Goal: Task Accomplishment & Management: Use online tool/utility

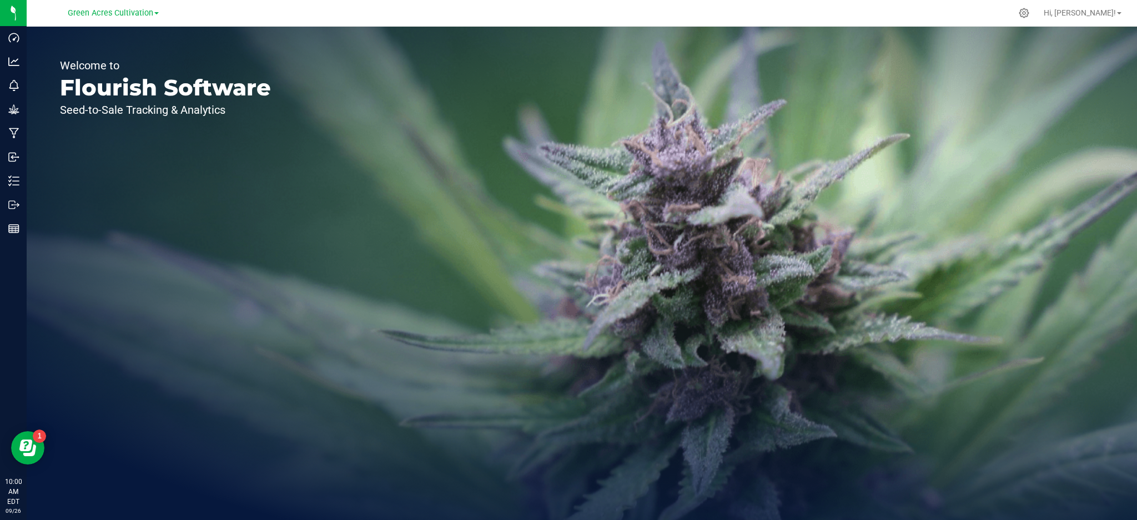
drag, startPoint x: 101, startPoint y: 12, endPoint x: 98, endPoint y: 19, distance: 7.0
click at [101, 12] on span "Green Acres Cultivation" at bounding box center [111, 12] width 86 height 9
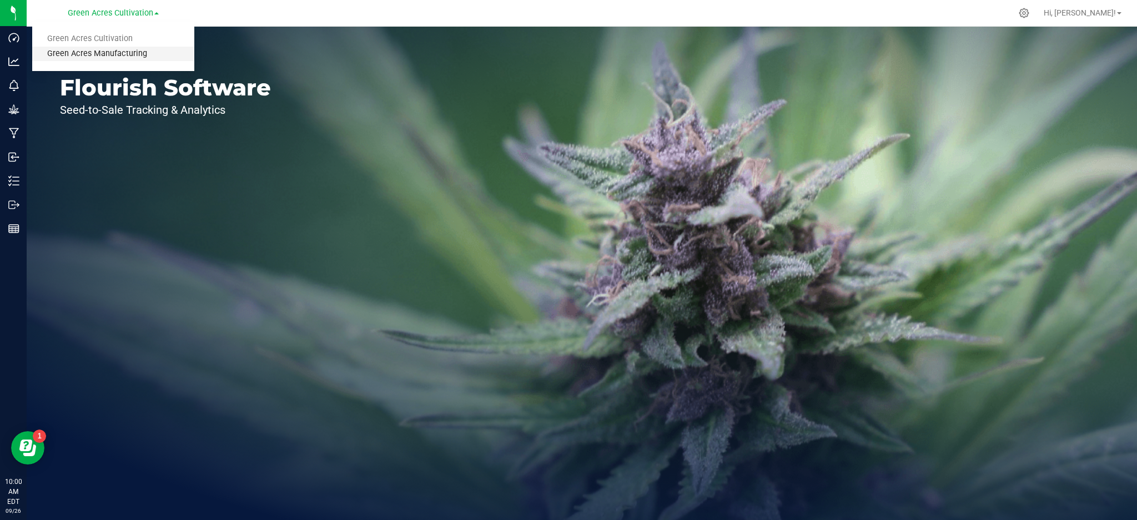
click at [97, 51] on link "Green Acres Manufacturing" at bounding box center [113, 54] width 162 height 15
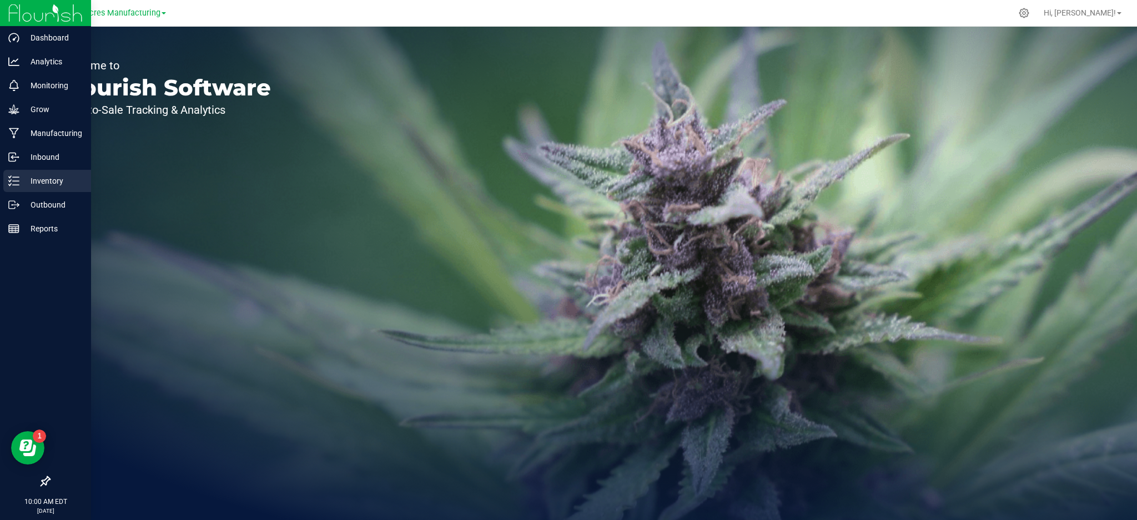
click at [38, 181] on p "Inventory" at bounding box center [52, 180] width 67 height 13
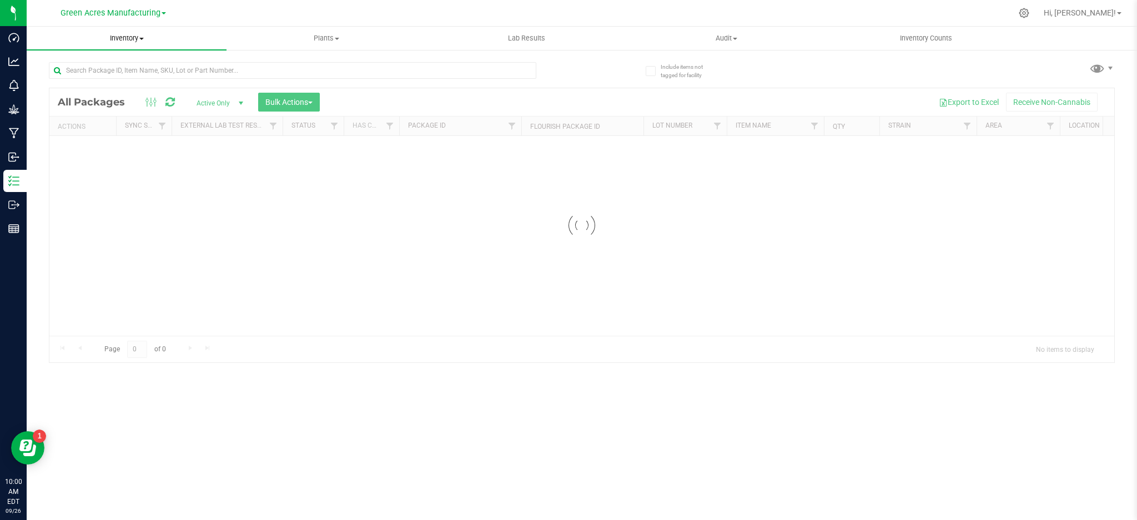
click at [131, 38] on span "Inventory" at bounding box center [127, 38] width 200 height 10
click at [96, 130] on span "From bill of materials" at bounding box center [77, 133] width 101 height 9
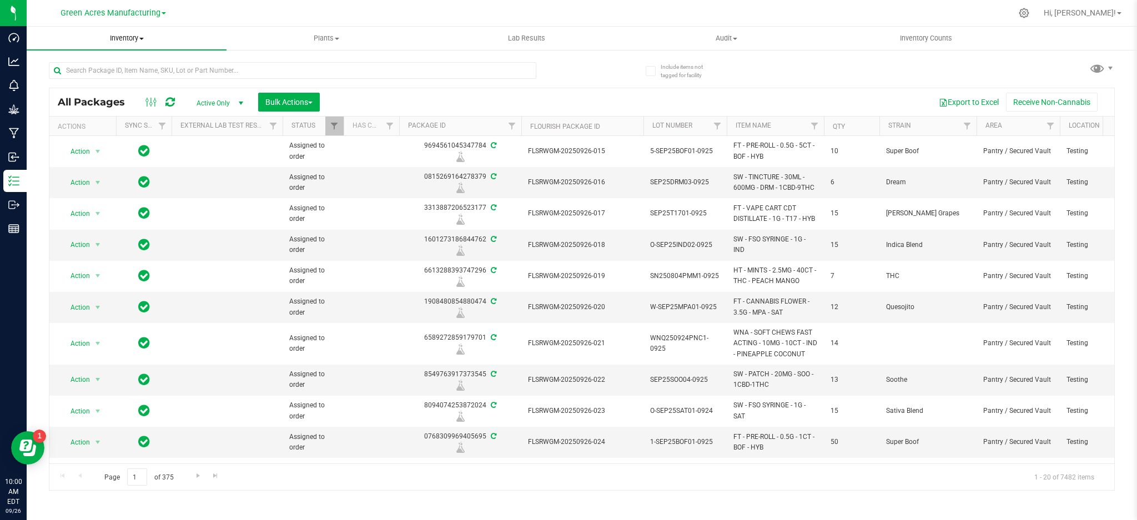
click at [134, 32] on uib-tab-heading "Inventory All packages All inventory Waste log Create inventory" at bounding box center [127, 38] width 200 height 23
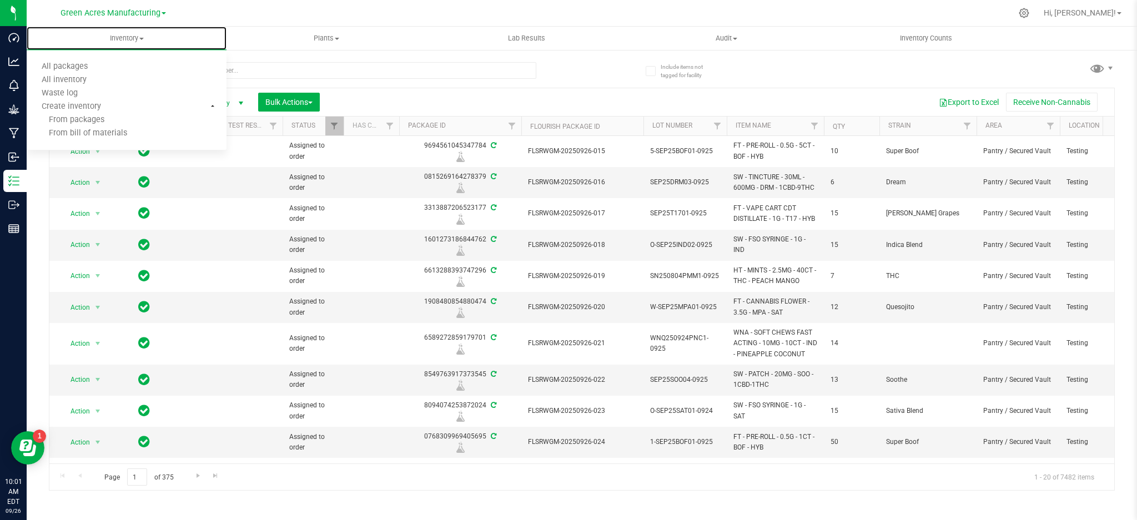
click at [96, 132] on span "From bill of materials" at bounding box center [77, 133] width 101 height 9
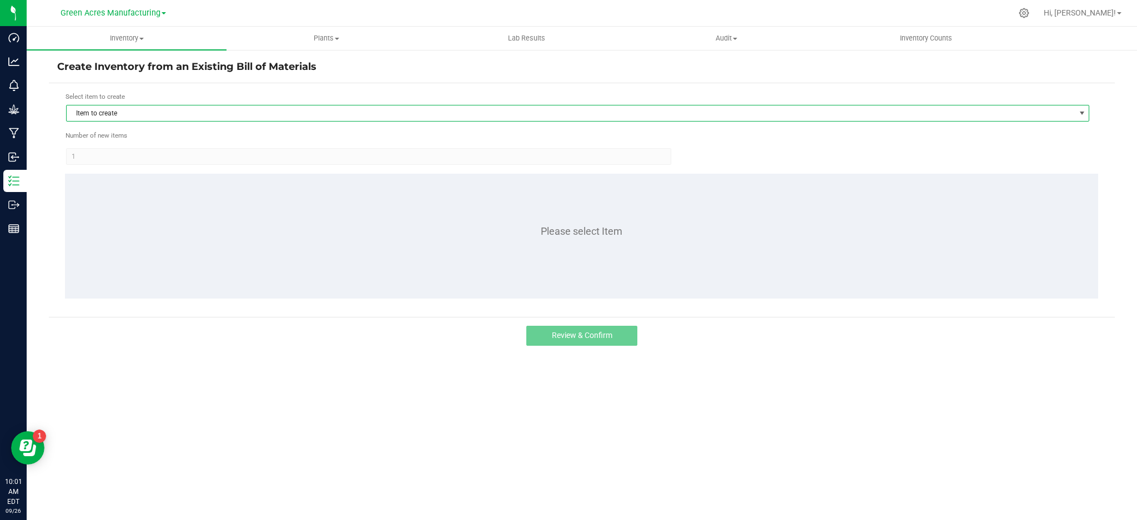
click at [373, 113] on span "Item to create" at bounding box center [571, 114] width 1009 height 16
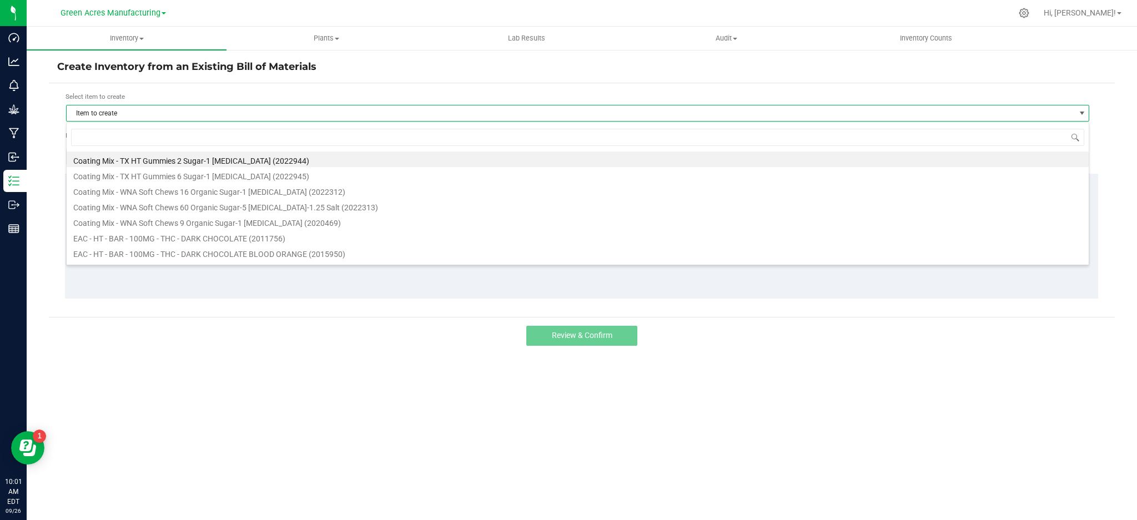
scroll to position [17, 1024]
click at [157, 136] on input at bounding box center [578, 137] width 1014 height 17
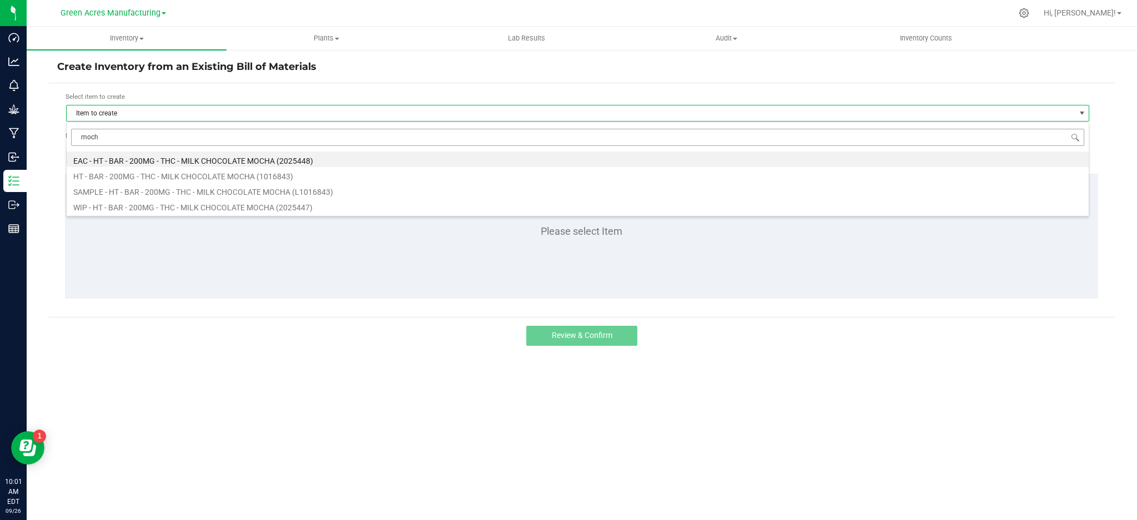
type input "mocha"
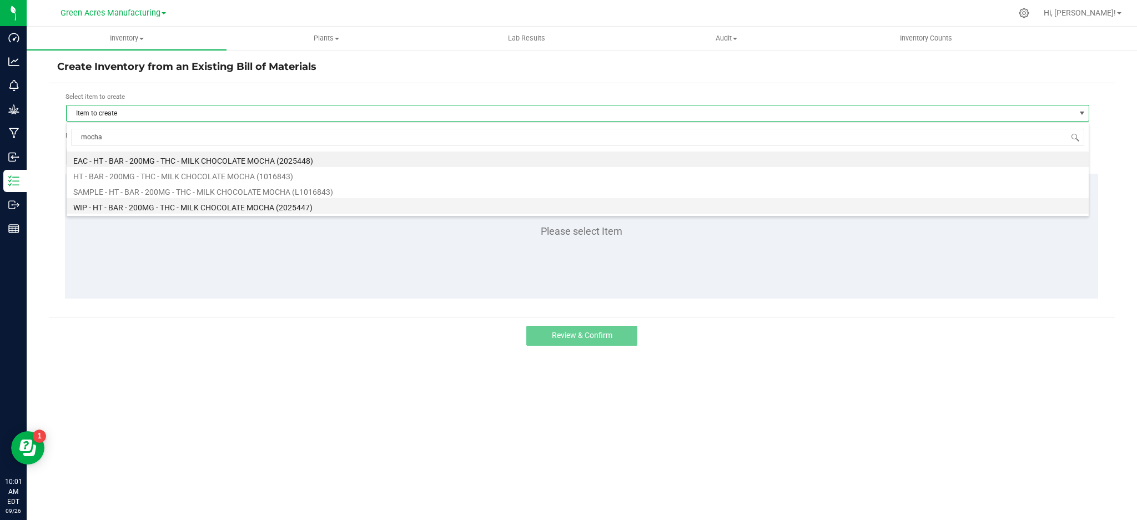
click at [117, 203] on li "WIP - HT - BAR - 200MG - THC - MILK CHOCOLATE MOCHA (2025447)" at bounding box center [578, 206] width 1023 height 16
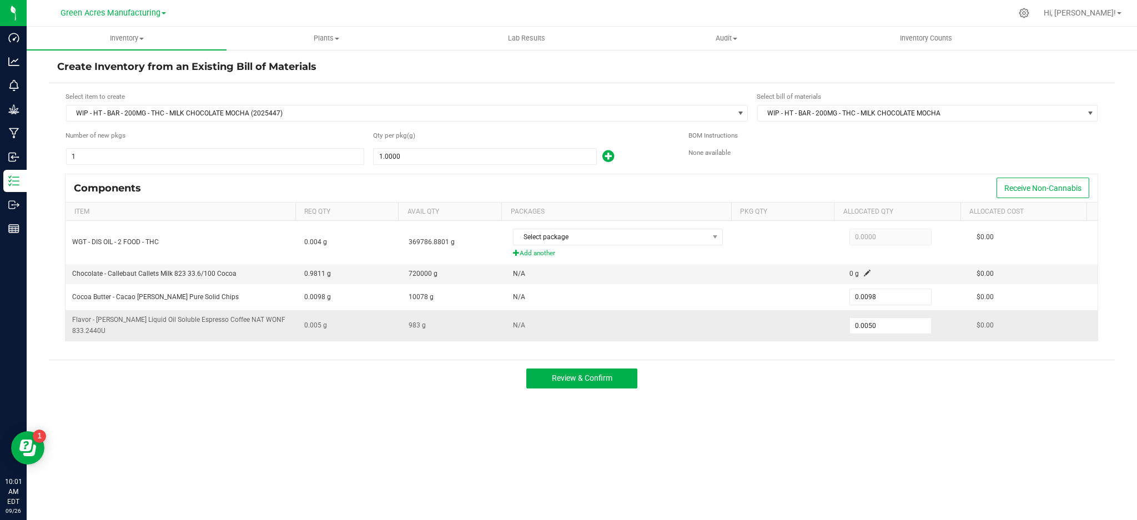
drag, startPoint x: 87, startPoint y: 327, endPoint x: 71, endPoint y: 319, distance: 17.4
click at [71, 319] on td "Flavor - [PERSON_NAME] Liquid Oil Soluble Espresso Coffee NAT WONF 833.2440U" at bounding box center [182, 325] width 232 height 30
copy span "Flavor - [PERSON_NAME] Liquid Oil Soluble Espresso Coffee NAT WONF 833.2440U"
click at [813, 397] on div "Review & Confirm" at bounding box center [582, 378] width 1066 height 37
click at [148, 115] on span "WIP - HT - BAR - 200MG - THC - MILK CHOCOLATE MOCHA (2025447)" at bounding box center [400, 114] width 667 height 16
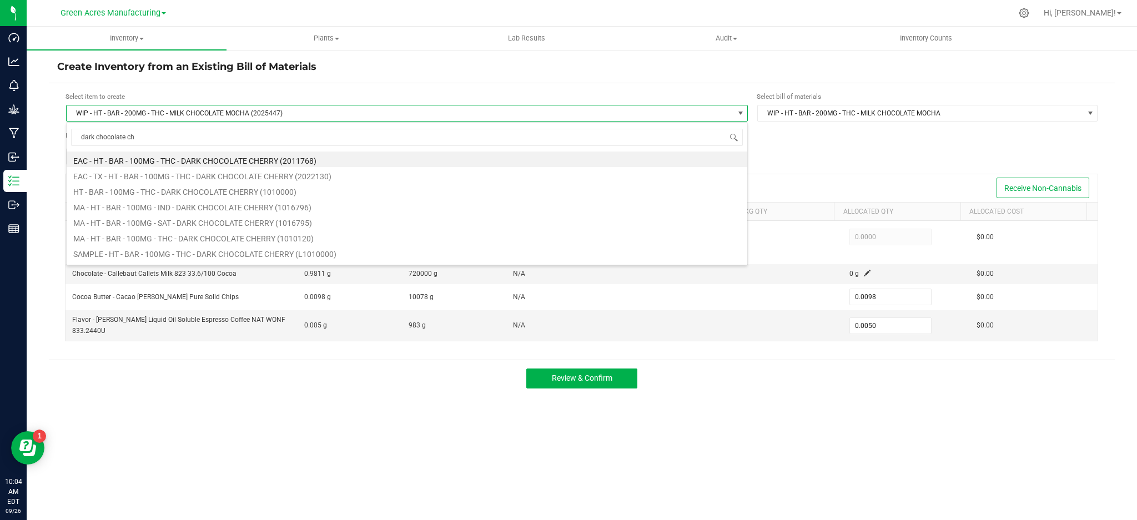
type input "dark chocolate che"
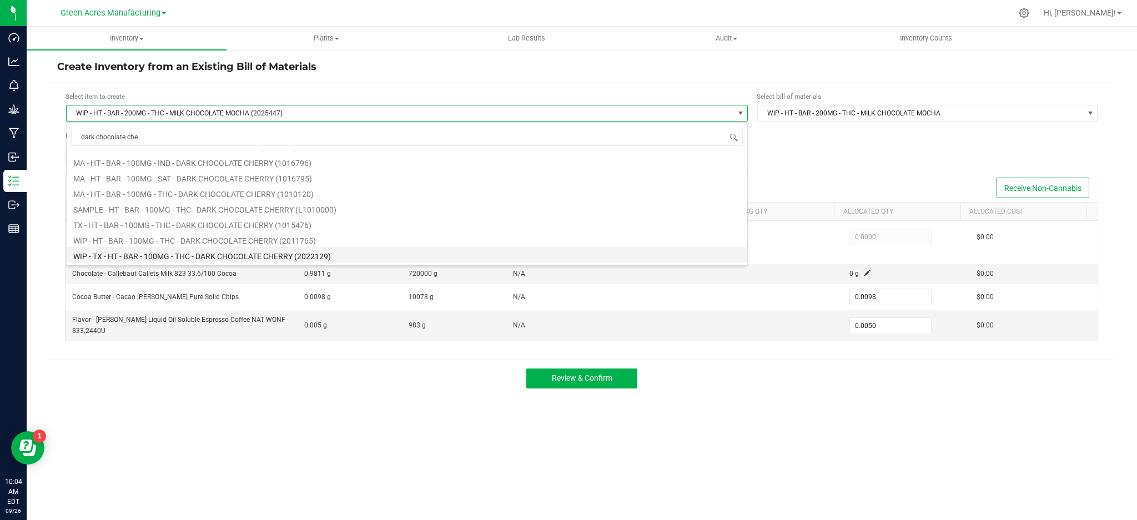
click at [185, 256] on li "WIP - TX - HT - BAR - 100MG - THC - DARK CHOCOLATE CHERRY (2022129)" at bounding box center [407, 255] width 681 height 16
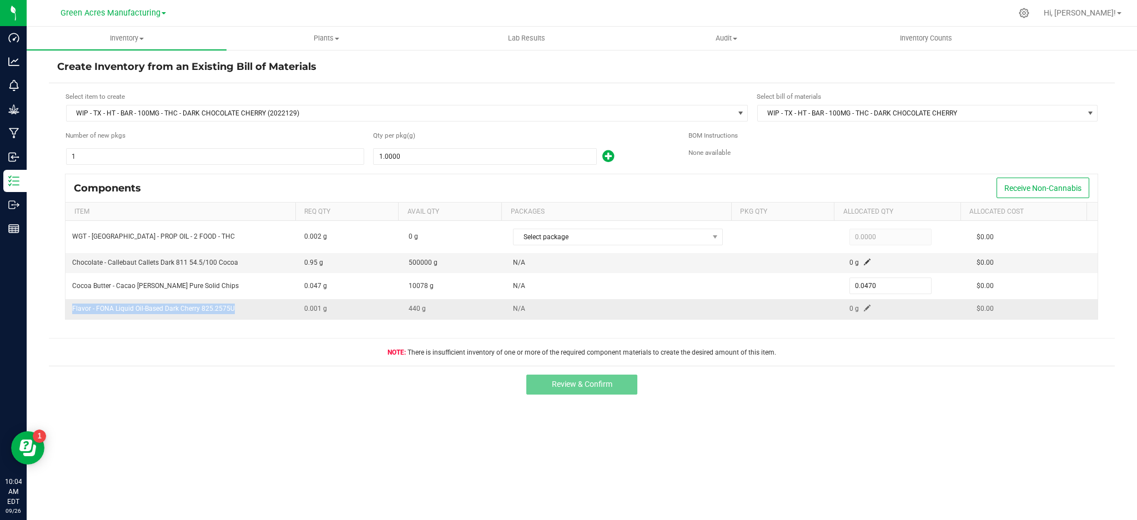
drag, startPoint x: 233, startPoint y: 309, endPoint x: 67, endPoint y: 312, distance: 166.1
click at [66, 313] on td "Flavor - FONA Liquid Oil-Based Dark Cherry 825.2575U" at bounding box center [182, 308] width 232 height 19
copy span "Flavor - FONA Liquid Oil-Based Dark Cherry 825.2575U"
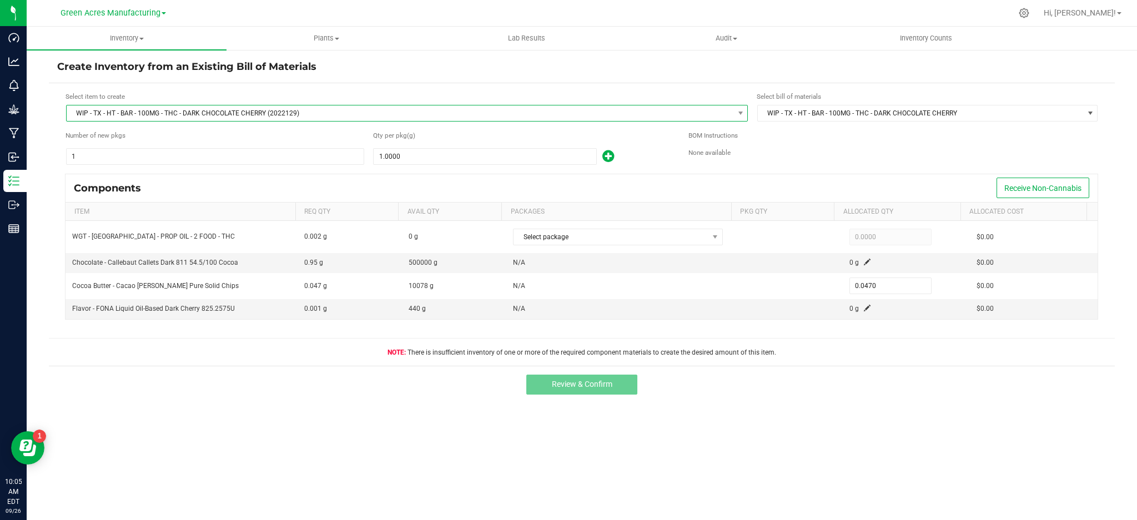
click at [193, 116] on span "WIP - TX - HT - BAR - 100MG - THC - DARK CHOCOLATE CHERRY (2022129)" at bounding box center [400, 114] width 667 height 16
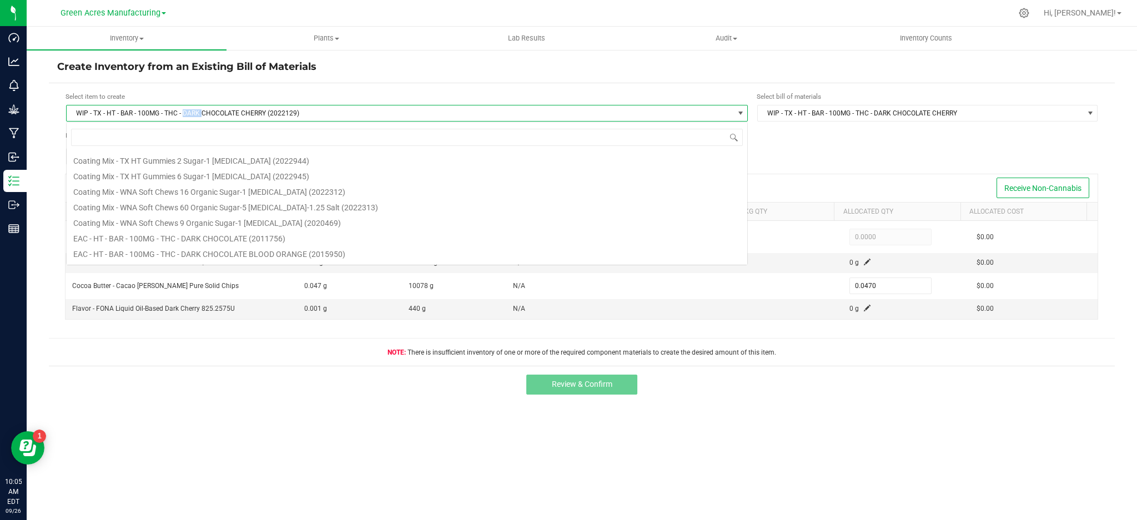
scroll to position [17, 682]
click at [193, 116] on span "WIP - TX - HT - BAR - 100MG - THC - DARK CHOCOLATE CHERRY (2022129)" at bounding box center [400, 114] width 667 height 16
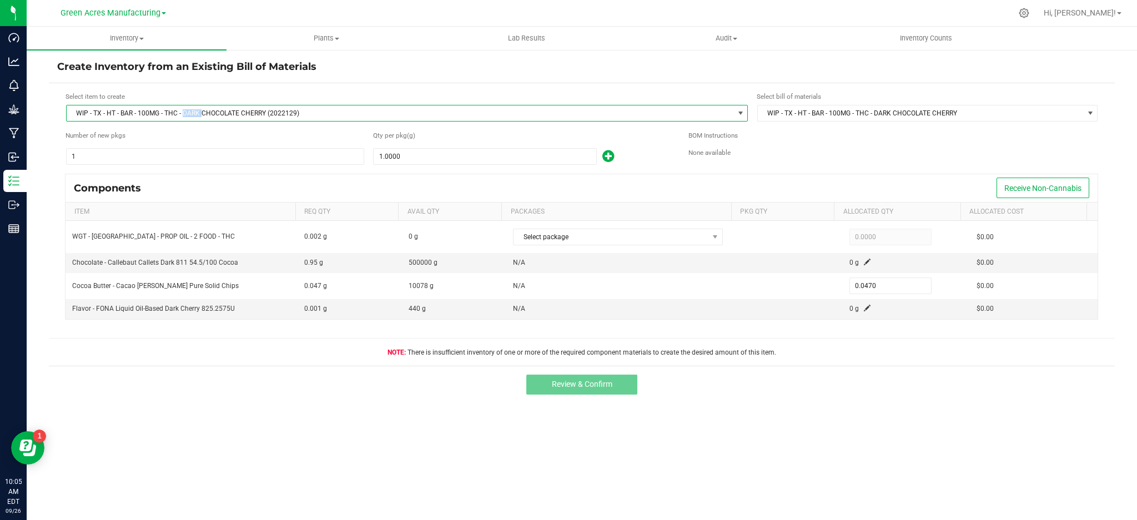
click at [196, 114] on span "WIP - TX - HT - BAR - 100MG - THC - DARK CHOCOLATE CHERRY (2022129)" at bounding box center [400, 114] width 667 height 16
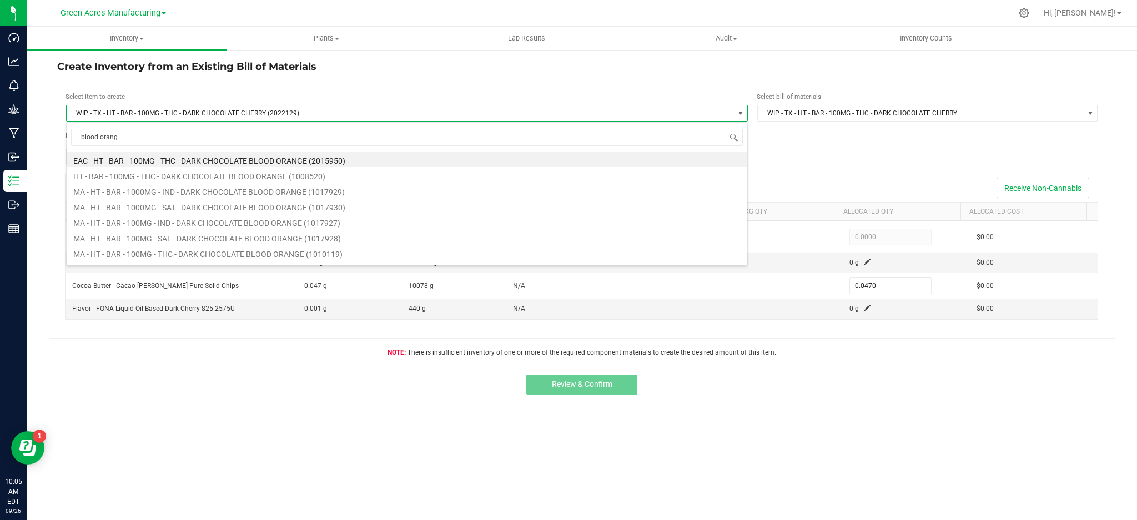
type input "blood orange"
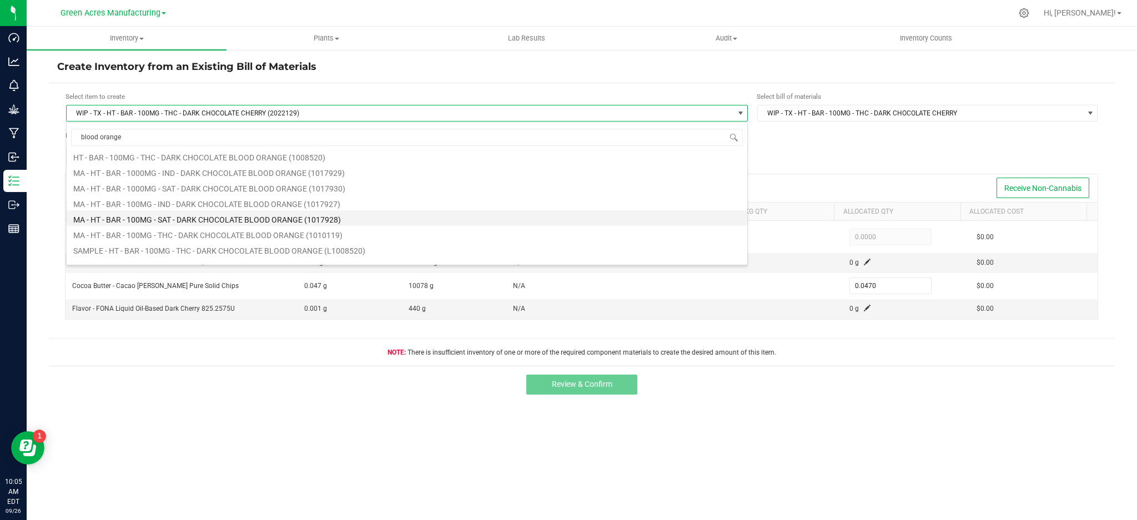
scroll to position [28, 0]
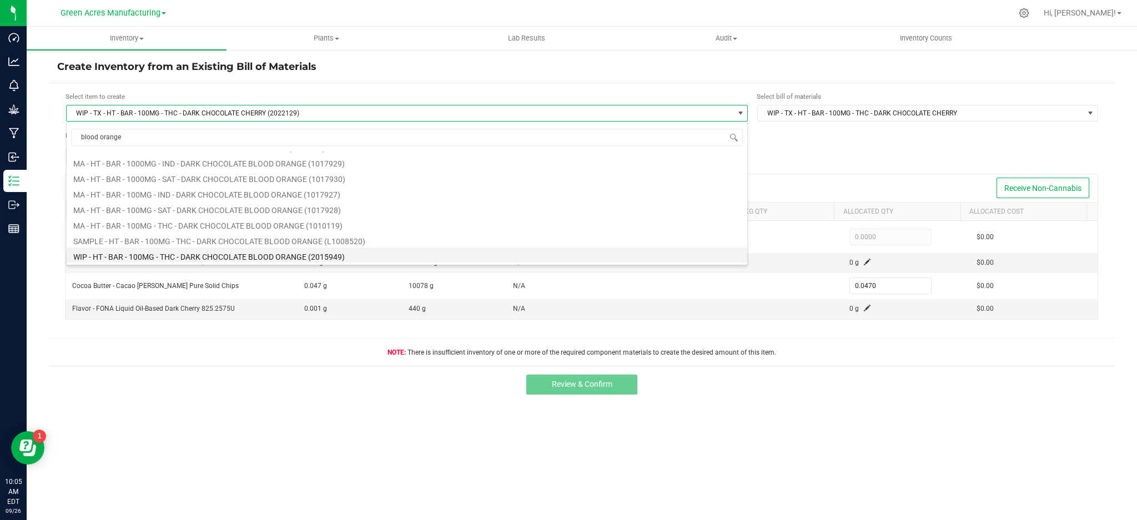
click at [185, 254] on li "WIP - HT - BAR - 100MG - THC - DARK CHOCOLATE BLOOD ORANGE (2015949)" at bounding box center [407, 256] width 681 height 16
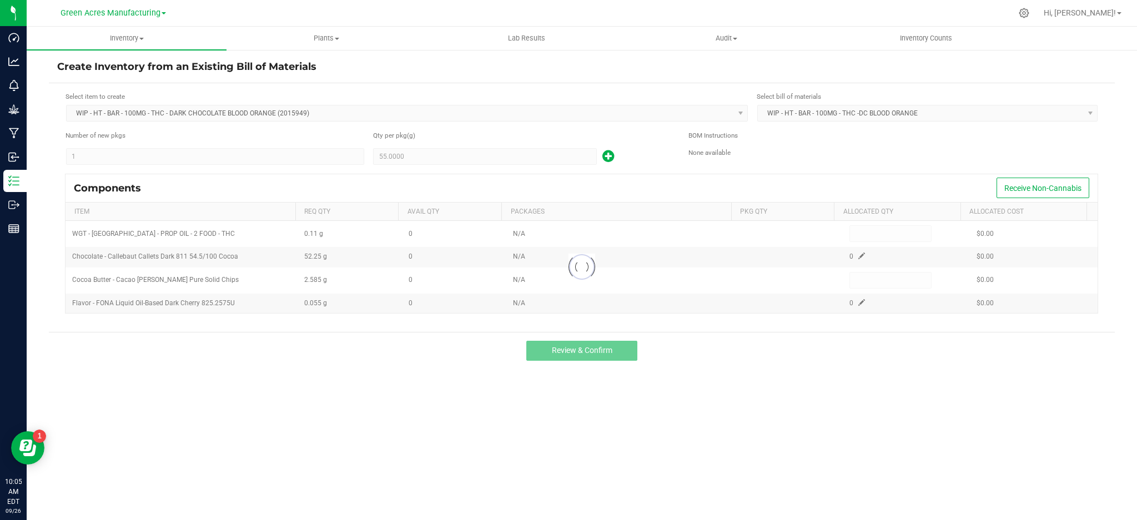
type input "0.0098"
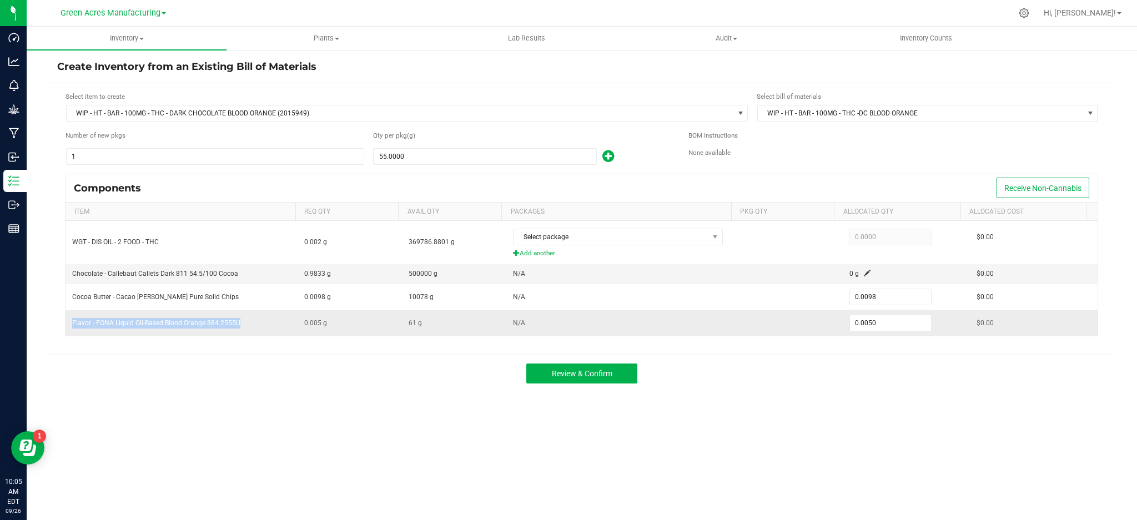
drag, startPoint x: 245, startPoint y: 325, endPoint x: 70, endPoint y: 332, distance: 175.6
click at [70, 332] on td "Flavor - FONA Liquid Oil-Based Blood Orange 884.2555U" at bounding box center [182, 323] width 232 height 26
copy span "Flavor - FONA Liquid Oil-Based Blood Orange 884.2555U"
drag, startPoint x: 775, startPoint y: 432, endPoint x: 776, endPoint y: 154, distance: 277.7
click at [775, 430] on div "Inventory All packages All inventory Waste log Create inventory Plants All plan…" at bounding box center [582, 274] width 1111 height 494
